Goal: Use online tool/utility: Use online tool/utility

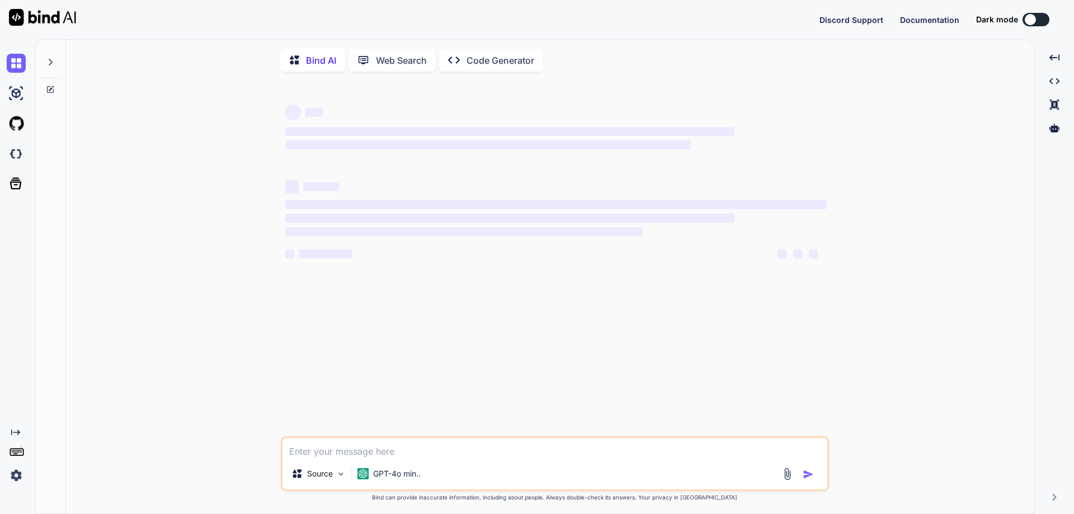
type textarea "x"
type textarea "[URL][DOMAIN_NAME]"
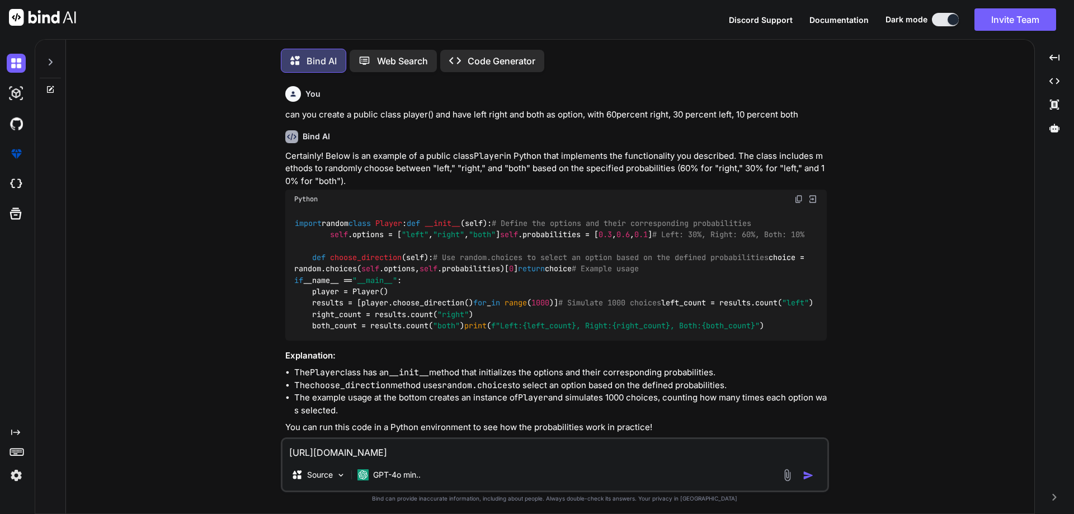
scroll to position [6, 0]
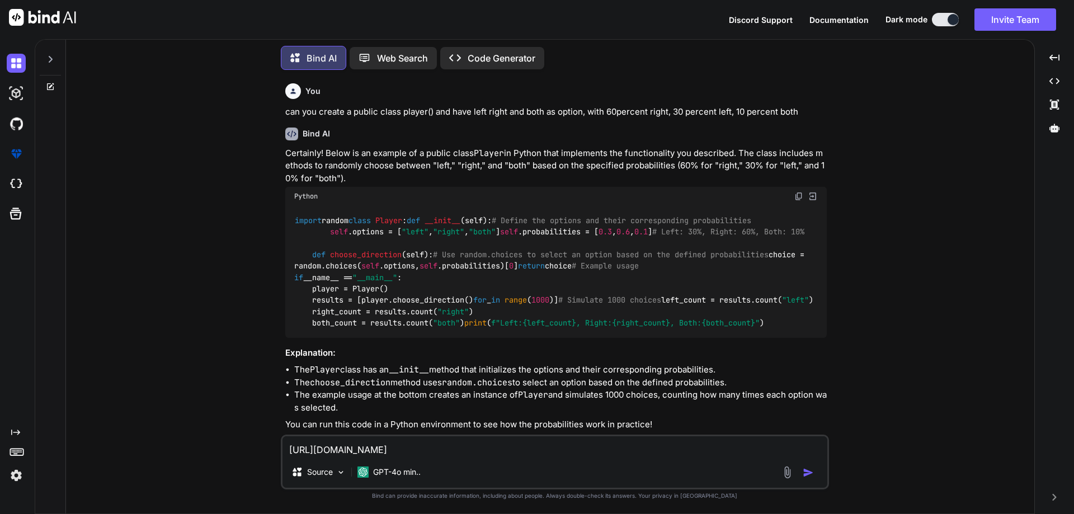
drag, startPoint x: 467, startPoint y: 458, endPoint x: 241, endPoint y: 458, distance: 226.5
click at [241, 458] on div "You can you create a public class player() and have left right and both as opti…" at bounding box center [554, 296] width 959 height 434
type textarea "x"
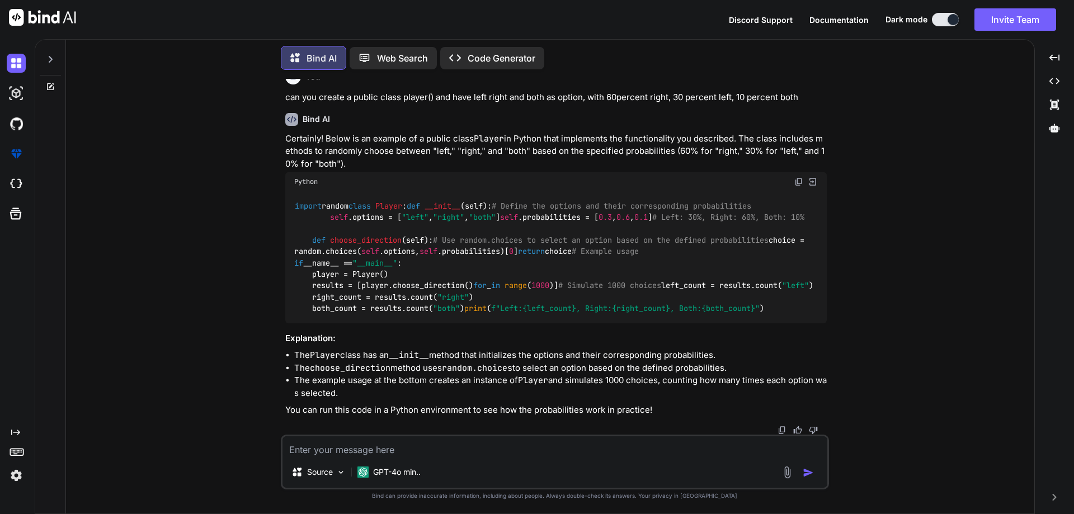
click at [46, 84] on icon at bounding box center [50, 86] width 9 height 9
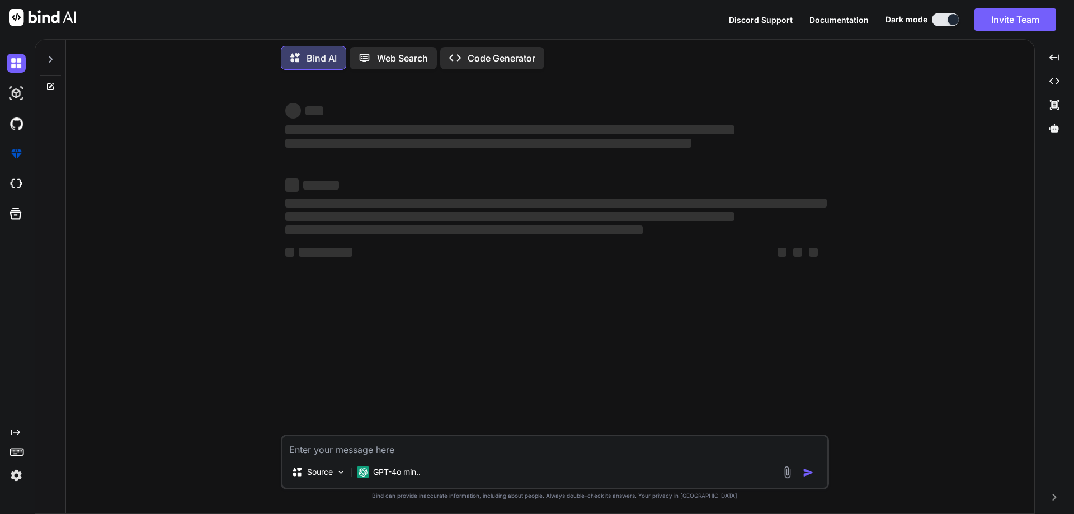
type textarea "x"
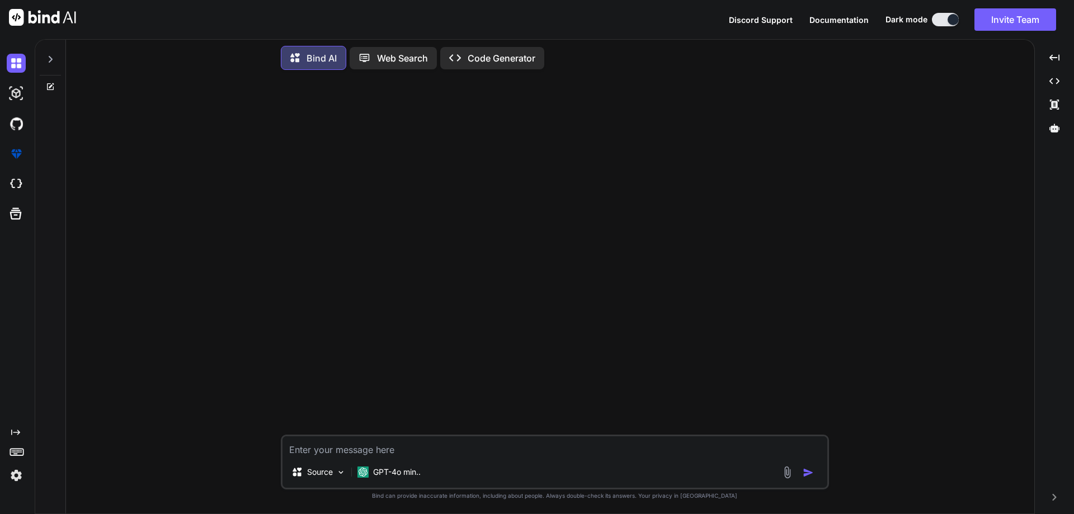
click at [366, 445] on textarea at bounding box center [554, 446] width 545 height 20
click at [506, 441] on textarea at bounding box center [554, 446] width 545 height 20
click at [496, 443] on textarea at bounding box center [554, 446] width 545 height 20
paste textarea "Name Age Position Nationality Team Reputation [DEMOGRAPHIC_DATA] Number Footed …"
type textarea "using this format, can you visualize me a player card with these stats: Name Ag…"
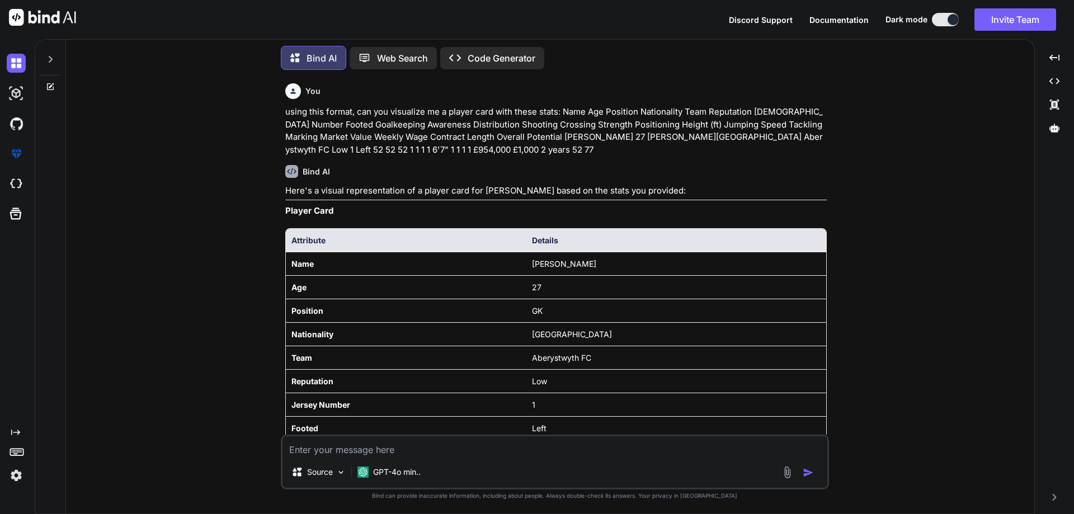
click at [763, 240] on th "Details" at bounding box center [676, 240] width 300 height 23
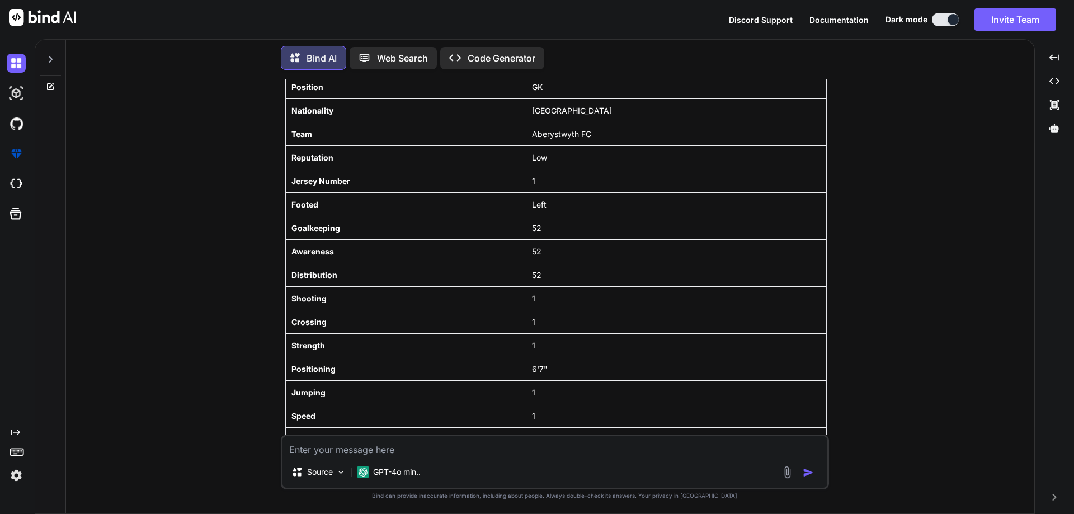
scroll to position [431, 0]
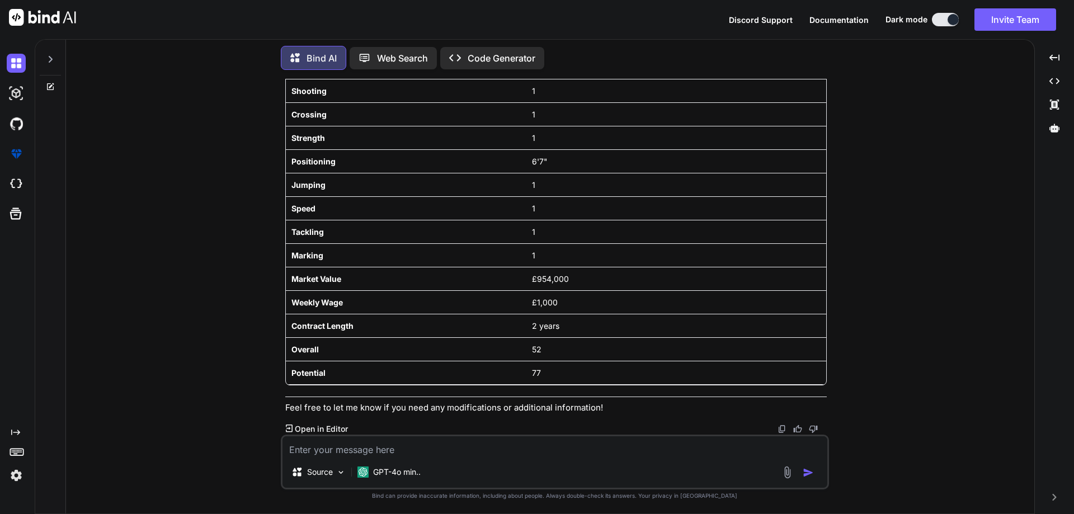
click at [324, 452] on textarea at bounding box center [554, 446] width 545 height 20
type textarea "can you make it look more like a fifa card?"
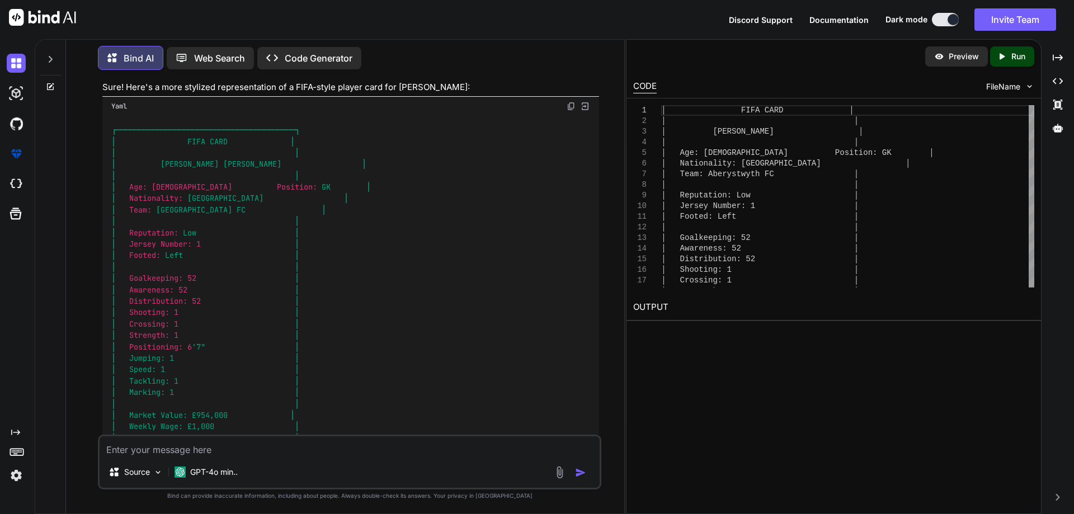
scroll to position [964, 0]
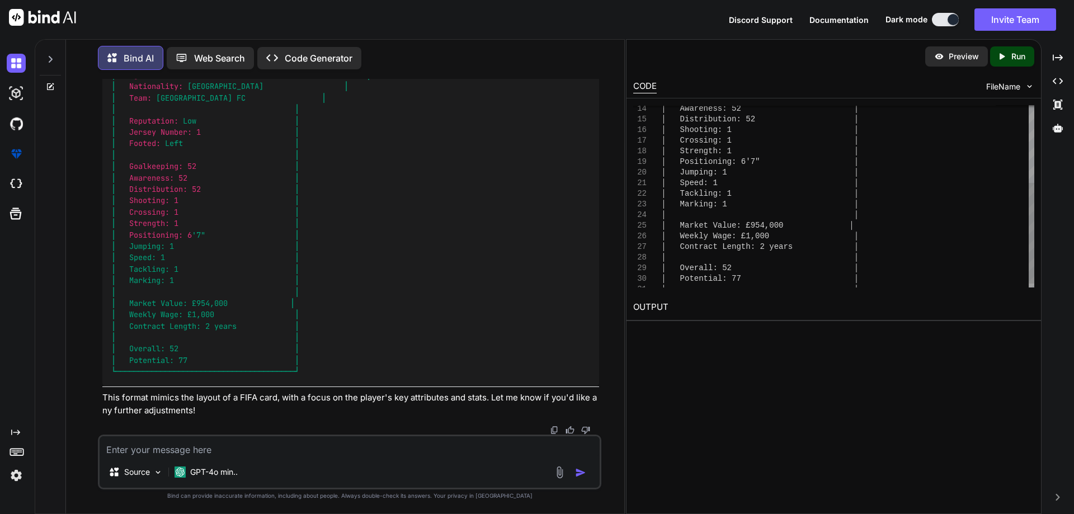
click at [834, 225] on div "│ Awareness: 52 │ │ Distribution: 52 │ │ Shooting: 1 │ │ Crossing: 1 │ │ Streng…" at bounding box center [847, 129] width 373 height 329
click at [840, 224] on div "│ Awareness: 52 │ │ Distribution: 52 │ │ Shooting: 1 │ │ Crossing: 1 │ │ Streng…" at bounding box center [847, 129] width 373 height 329
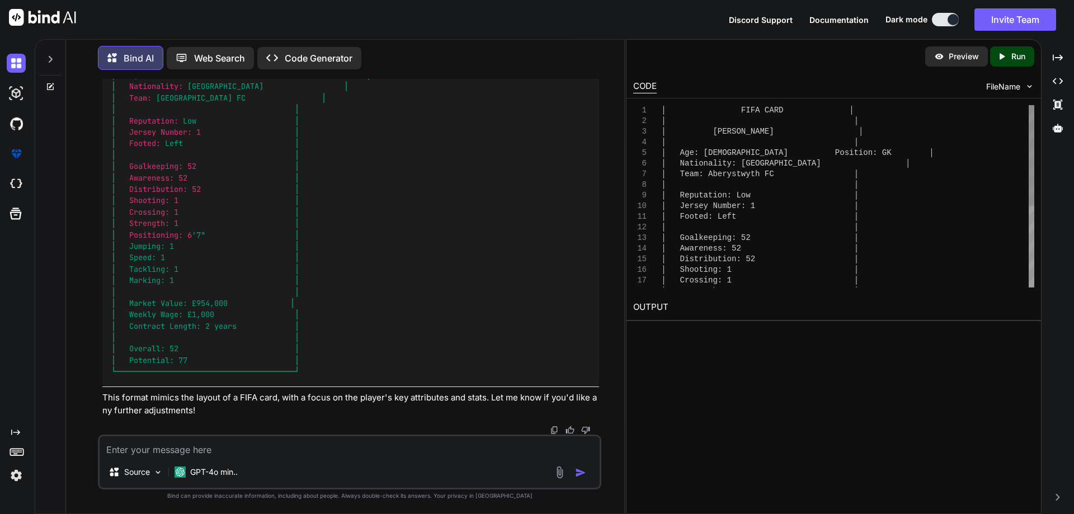
click at [862, 166] on div "│ Awareness: 52 │ │ Distribution: 52 │ │ Shooting: 1 │ │ Crossing: 1 │ │ Streng…" at bounding box center [847, 269] width 373 height 329
click at [848, 162] on div "│ Awareness: 52 │ │ Distribution: 52 │ │ Shooting: 1 │ │ Crossing: 1 │ │ Streng…" at bounding box center [847, 269] width 373 height 329
click at [836, 114] on div "│ Awareness: 52 │ │ Distribution: 52 │ │ Shooting: 1 │ │ Crossing: 1 │ │ Streng…" at bounding box center [847, 269] width 373 height 329
click at [837, 111] on div "│ Awareness: 52 │ │ Distribution: 52 │ │ Shooting: 1 │ │ Crossing: 1 │ │ Streng…" at bounding box center [847, 269] width 373 height 329
click at [840, 111] on div "│ Awareness: 52 │ │ Distribution: 52 │ │ Shooting: 1 │ │ Crossing: 1 │ │ Streng…" at bounding box center [847, 269] width 373 height 329
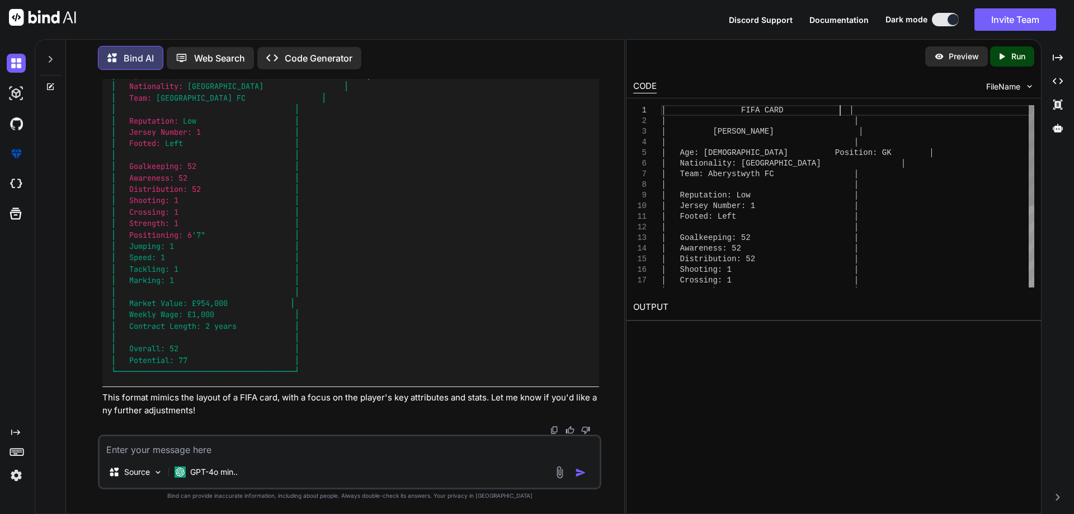
scroll to position [10, 0]
drag, startPoint x: 754, startPoint y: 108, endPoint x: 739, endPoint y: 114, distance: 16.6
click at [739, 114] on div "│ Awareness: 52 │ │ Distribution: 52 │ │ Shooting: 1 │ │ Crossing: 1 │ │ Streng…" at bounding box center [847, 269] width 373 height 329
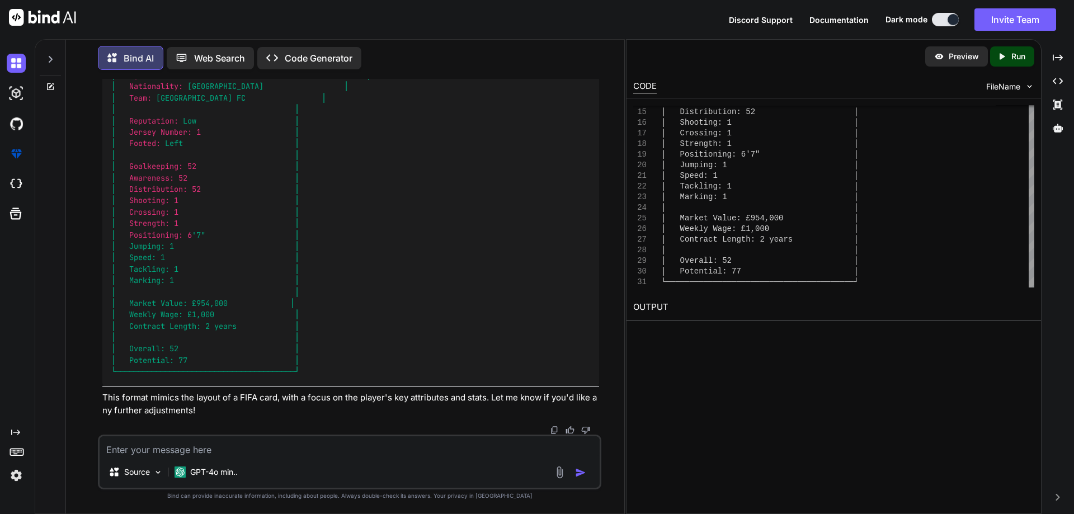
type textarea "│ PLAYER CARD │ │ │ │ [PERSON_NAME] │ │ │ │ Age: [DEMOGRAPHIC_DATA] Position: G…"
click at [289, 442] on textarea at bounding box center [350, 446] width 500 height 20
type textarea "T"
paste textarea "Name Age Position Nationality Team Reputation [DEMOGRAPHIC_DATA] Number Footed …"
type textarea "like this : Name Age Position Nationality Team Reputation [DEMOGRAPHIC_DATA] Nu…"
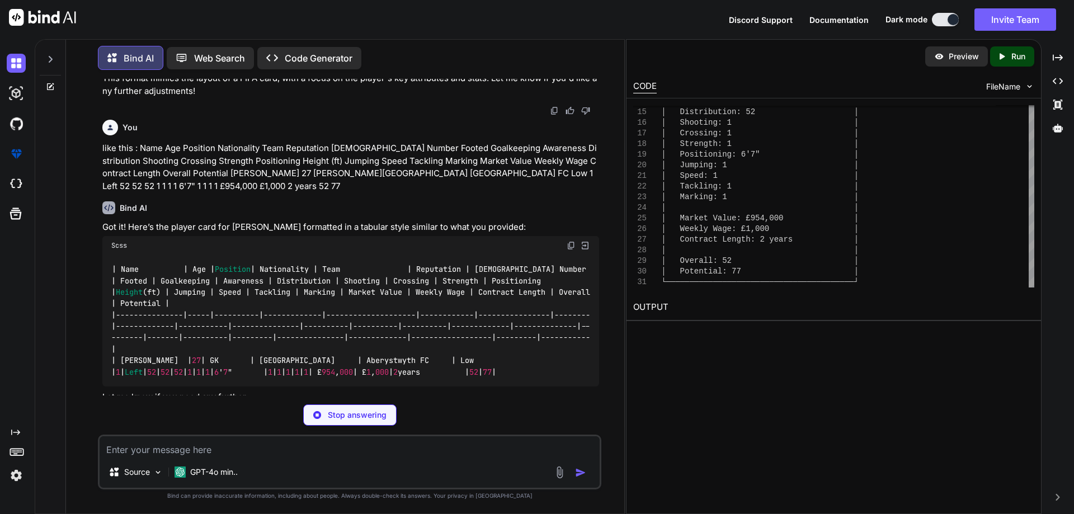
scroll to position [1270, 0]
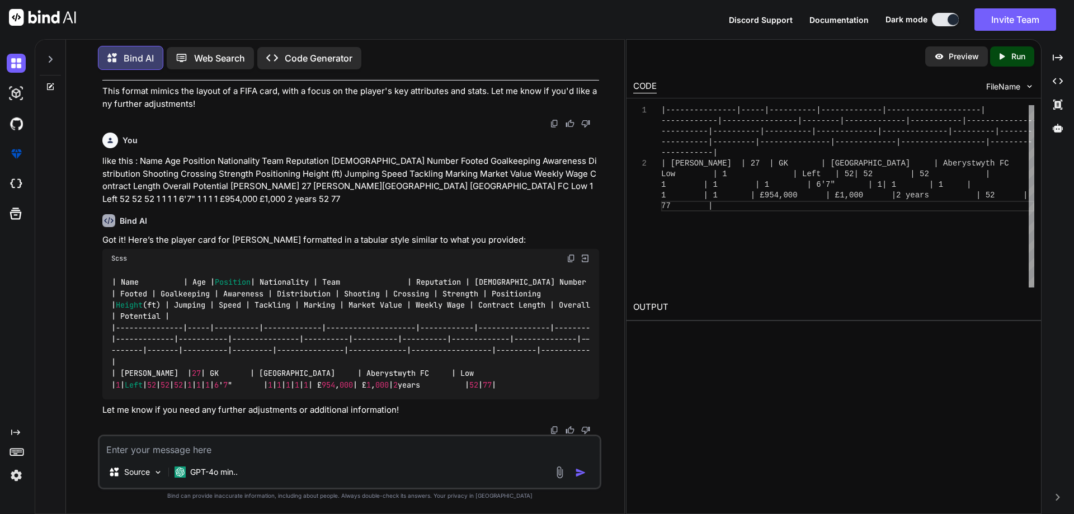
click at [1019, 56] on p "Run" at bounding box center [1018, 56] width 14 height 11
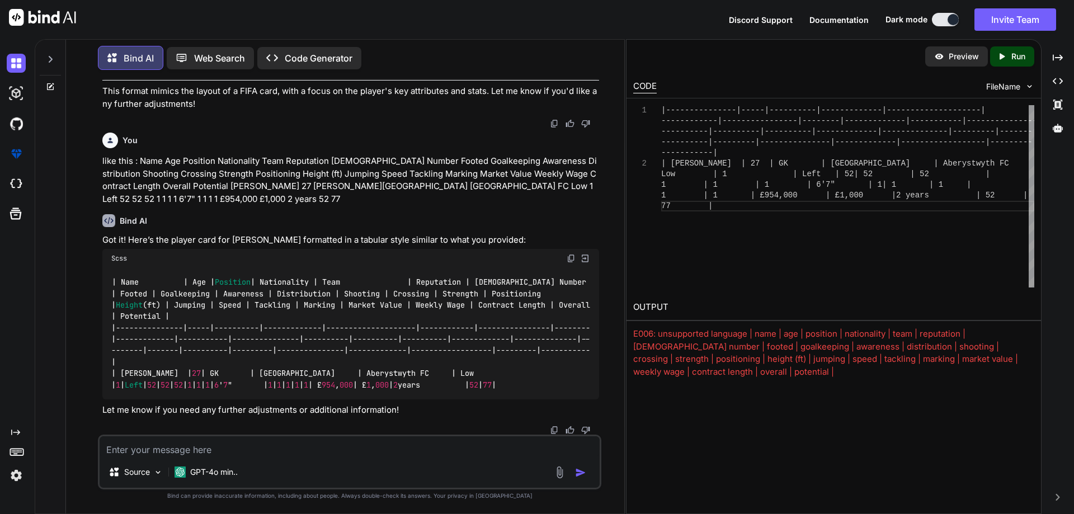
click at [996, 89] on span "FileName" at bounding box center [1003, 86] width 34 height 11
click at [1023, 84] on div "FileName" at bounding box center [1010, 86] width 48 height 11
click at [1027, 84] on img at bounding box center [1029, 87] width 10 height 10
click at [566, 260] on img at bounding box center [570, 258] width 9 height 9
click at [295, 460] on div "Source GPT-4o min.." at bounding box center [349, 461] width 503 height 55
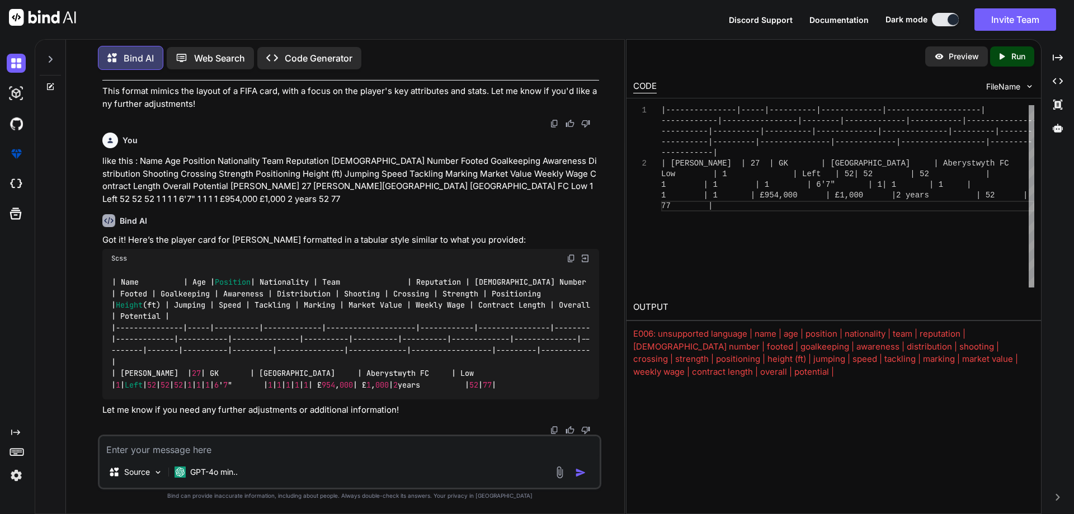
click at [295, 453] on textarea at bounding box center [350, 446] width 500 height 20
type textarea "make you print a visual card with those stats using python"
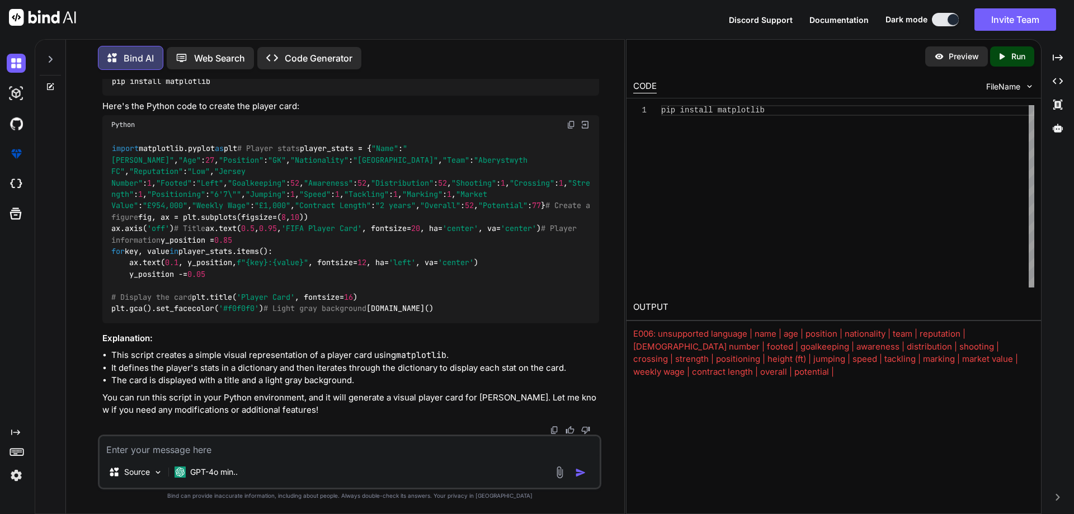
scroll to position [2074, 0]
